Goal: Information Seeking & Learning: Learn about a topic

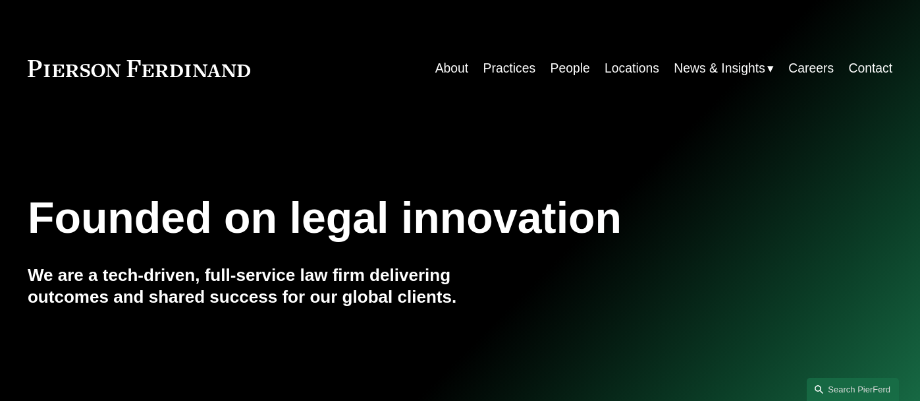
click at [524, 67] on link "Practices" at bounding box center [510, 69] width 53 height 26
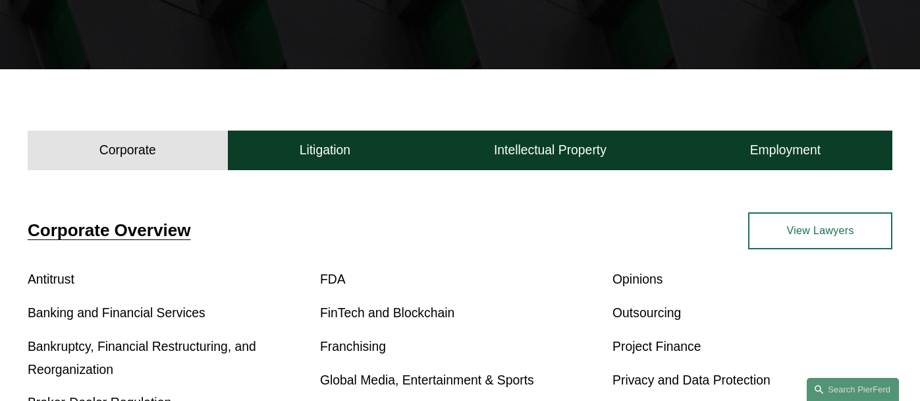
click at [333, 148] on h4 "Litigation" at bounding box center [325, 150] width 51 height 16
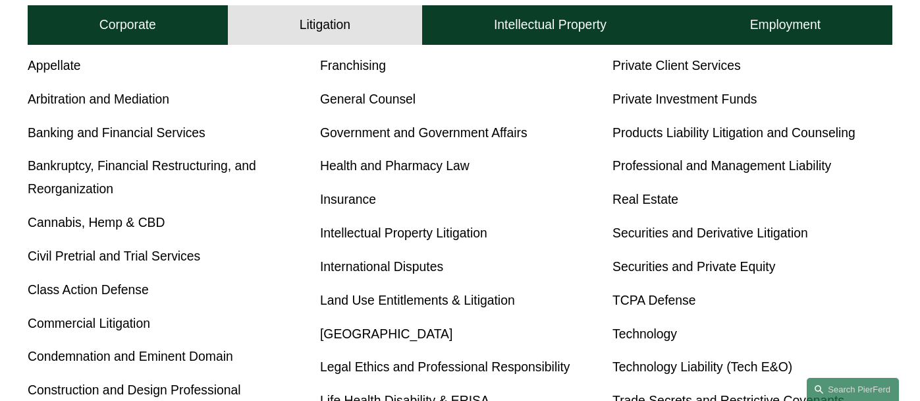
scroll to position [551, 0]
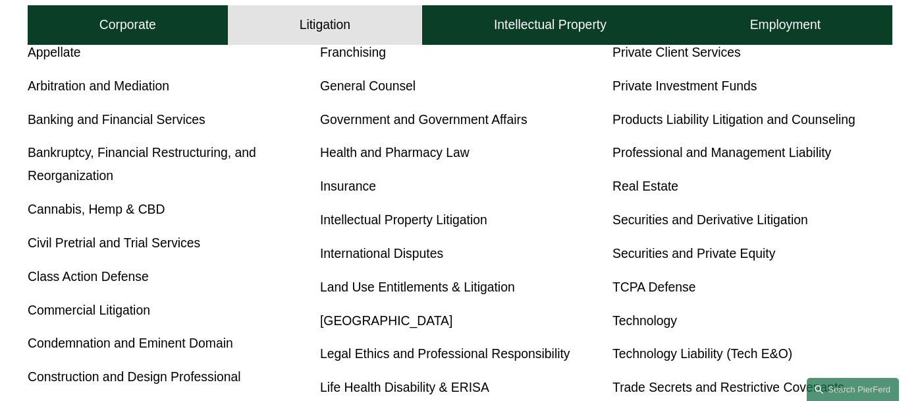
drag, startPoint x: 351, startPoint y: 263, endPoint x: 341, endPoint y: 263, distance: 9.9
click at [351, 260] on link "International Disputes" at bounding box center [381, 253] width 123 height 14
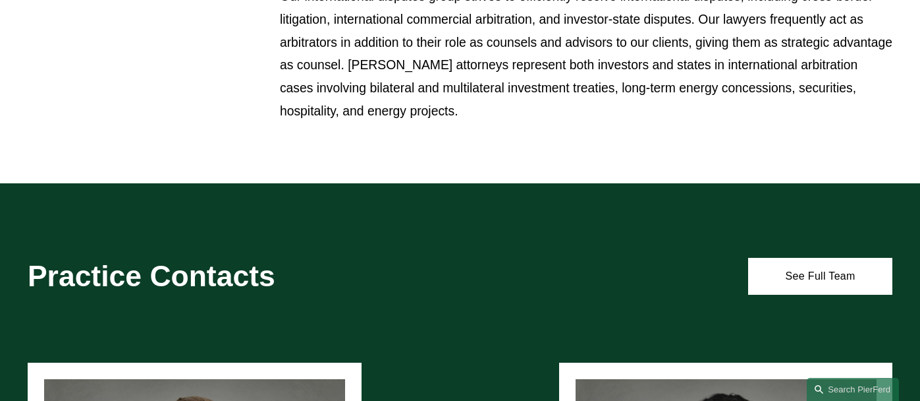
scroll to position [1424, 0]
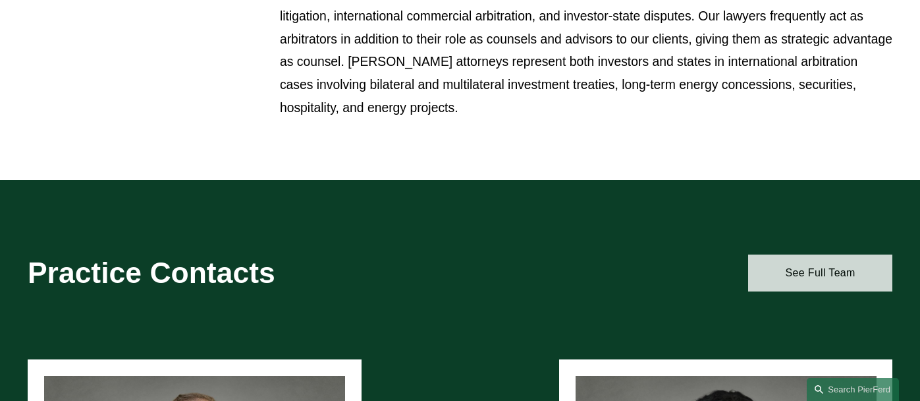
click at [777, 254] on link "See Full Team" at bounding box center [820, 272] width 144 height 37
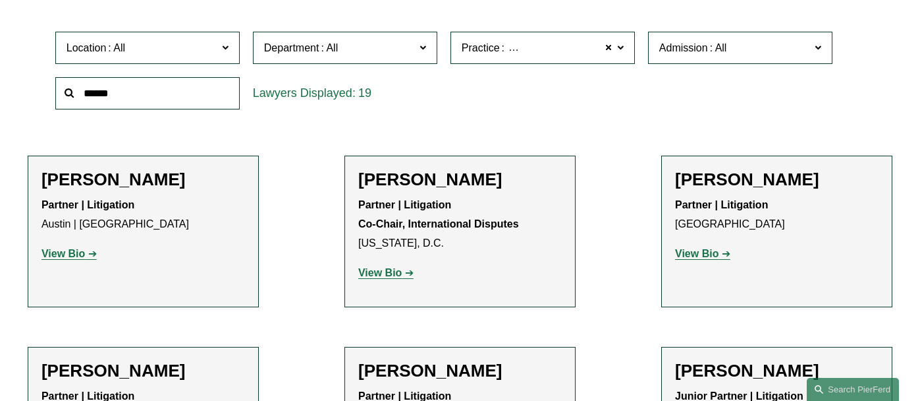
scroll to position [410, 0]
